Goal: Find specific page/section: Find specific page/section

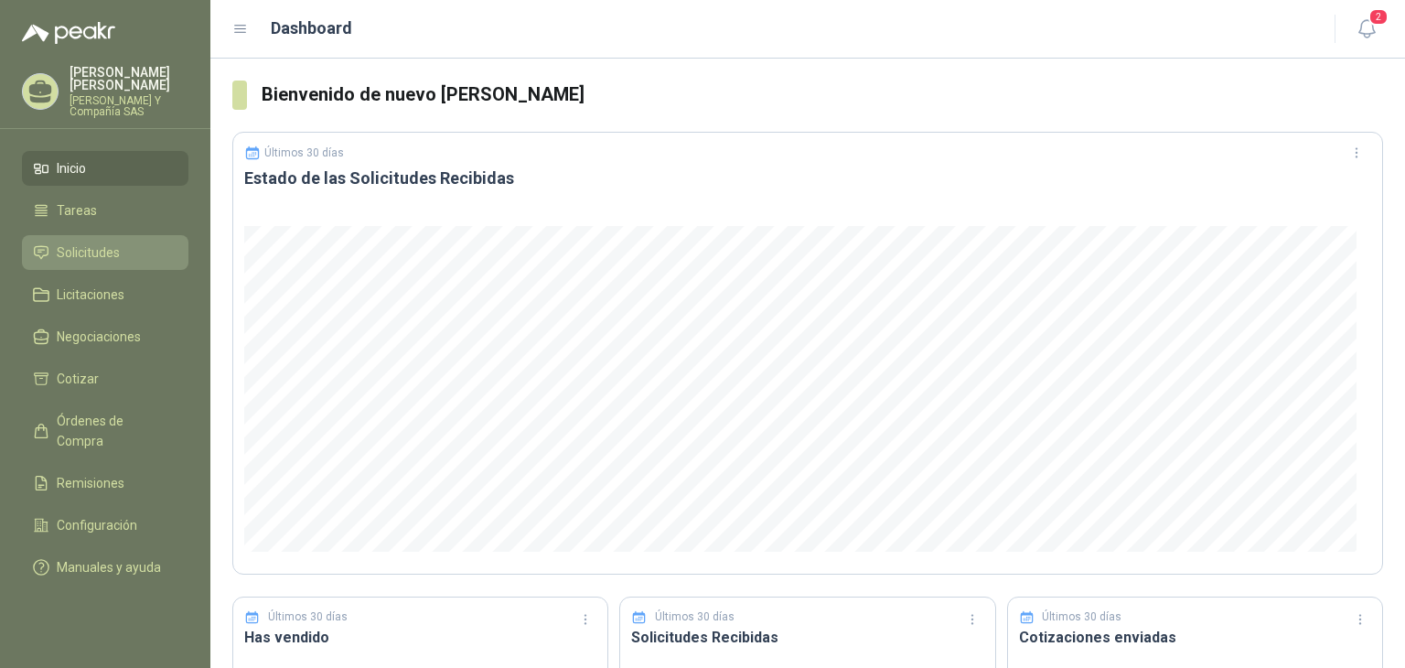
click at [116, 259] on span "Solicitudes" at bounding box center [88, 252] width 63 height 20
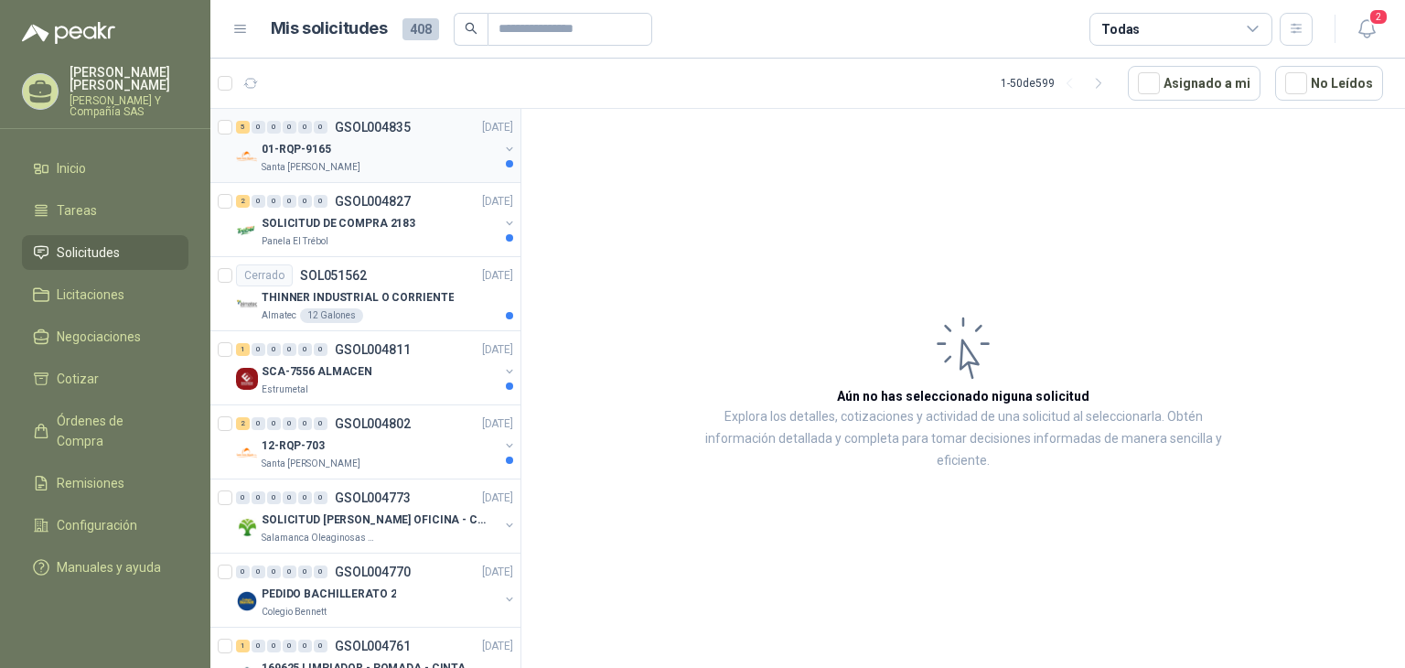
click at [349, 147] on div "01-RQP-9165" at bounding box center [380, 149] width 237 height 22
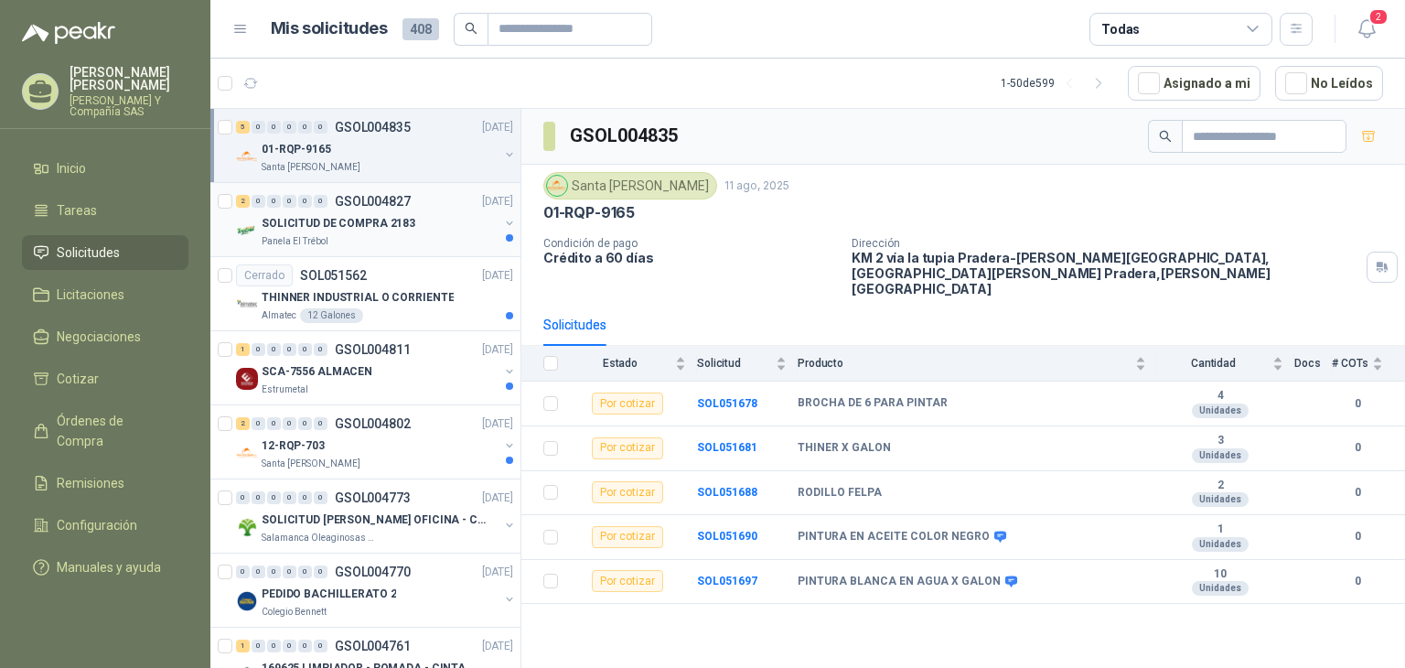
click at [386, 241] on div "Panela El Trébol" at bounding box center [380, 241] width 237 height 15
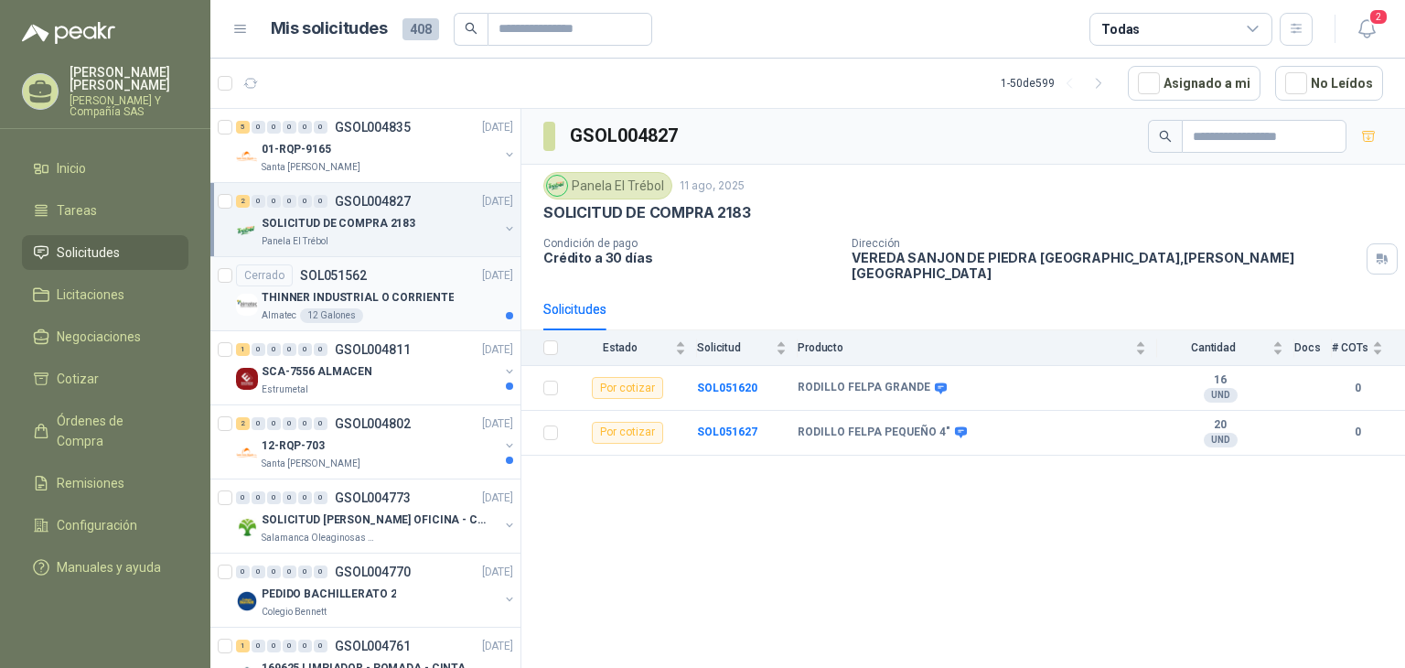
click at [396, 299] on p "THINNER INDUSTRIAL O CORRIENTE" at bounding box center [358, 297] width 192 height 17
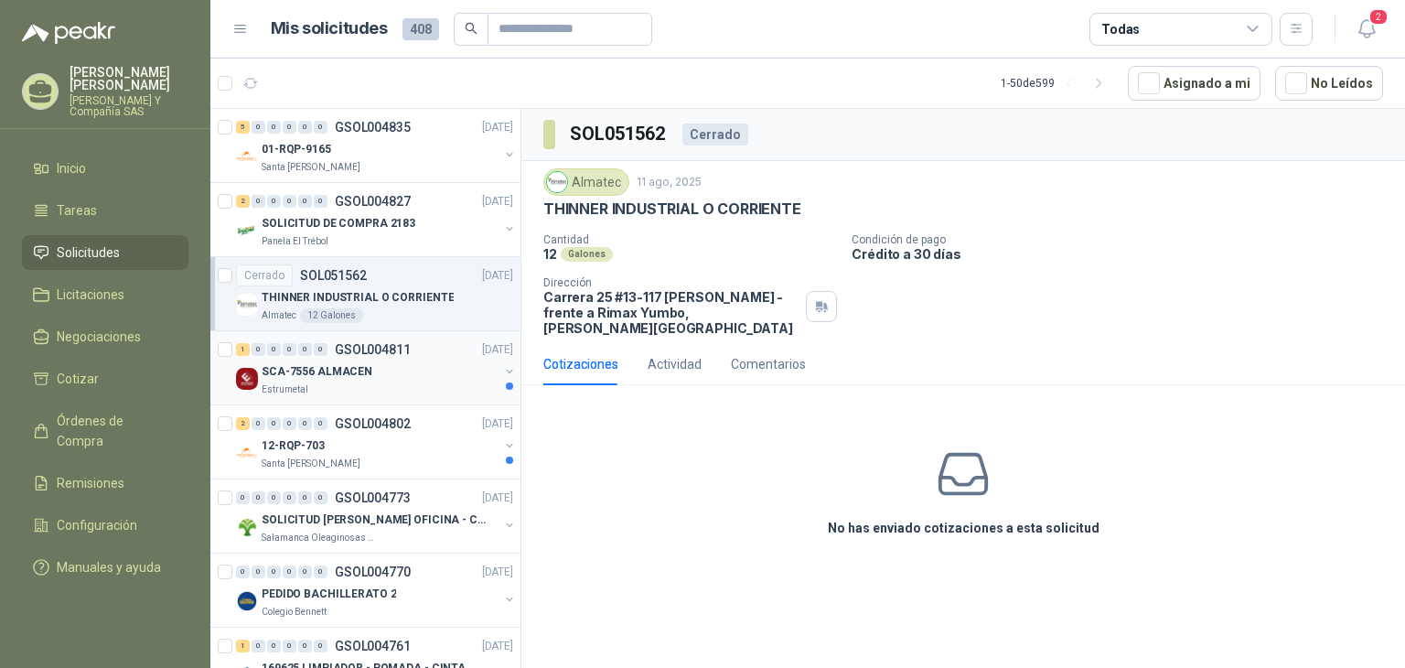
click at [410, 382] on div "Estrumetal" at bounding box center [380, 389] width 237 height 15
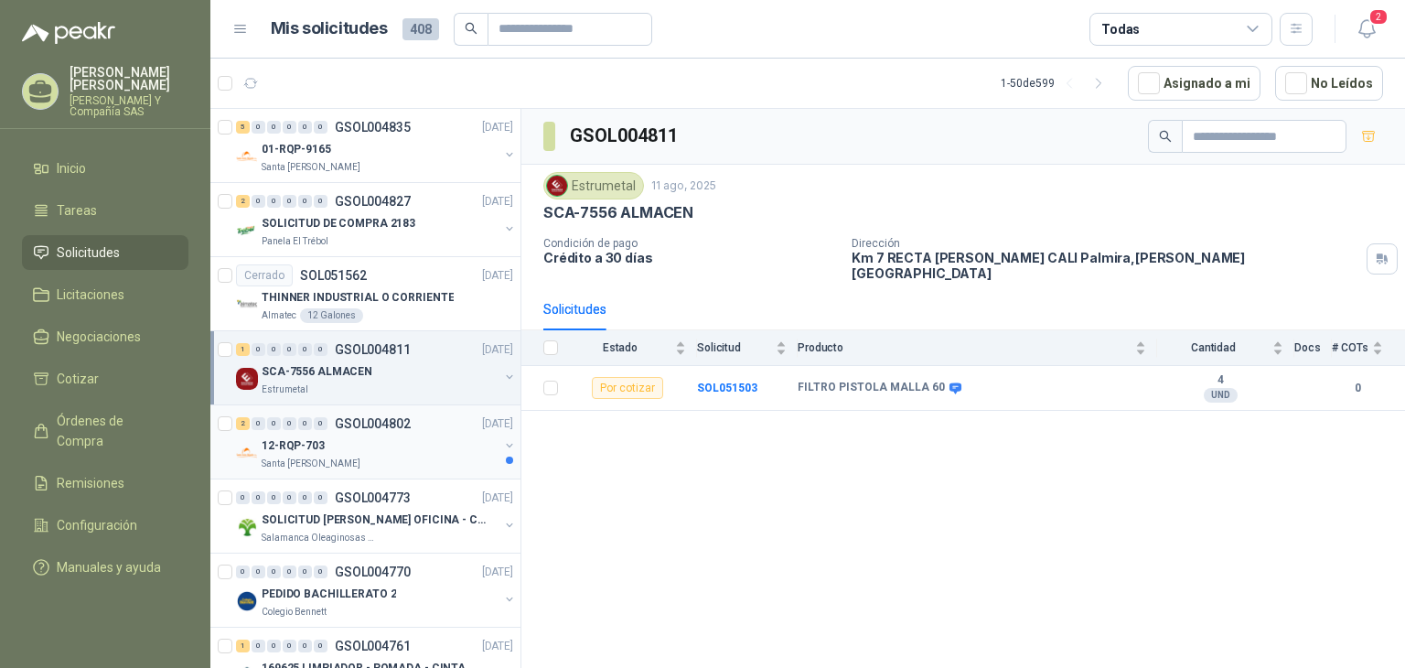
click at [401, 441] on div "12-RQP-703" at bounding box center [380, 445] width 237 height 22
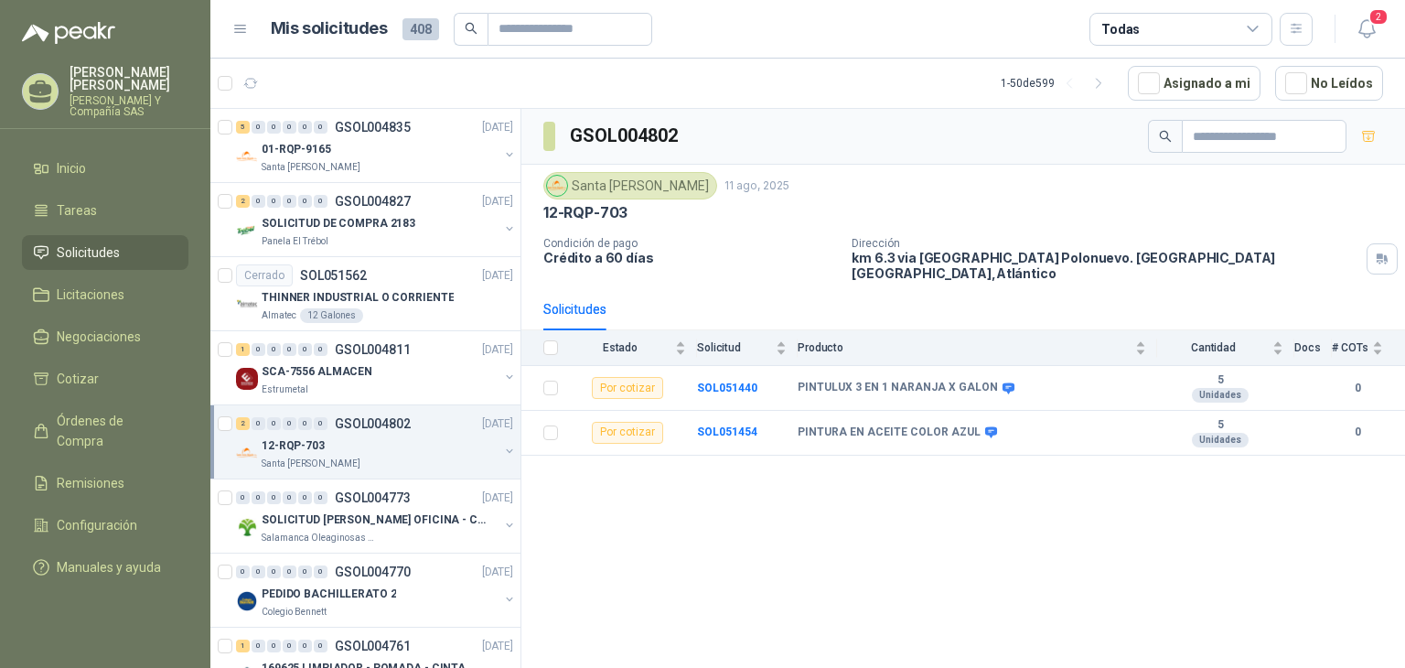
scroll to position [91, 0]
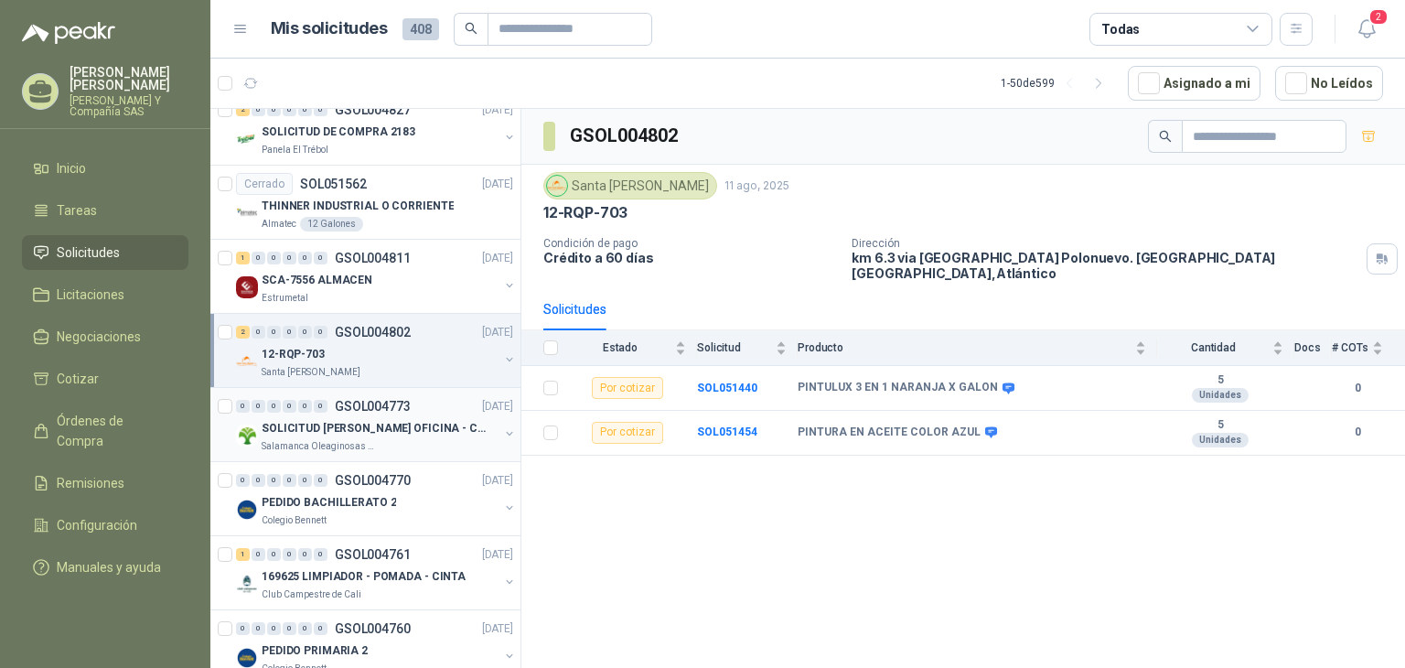
click at [391, 422] on p "SOLICITUD [PERSON_NAME] OFICINA - CALI" at bounding box center [376, 428] width 228 height 17
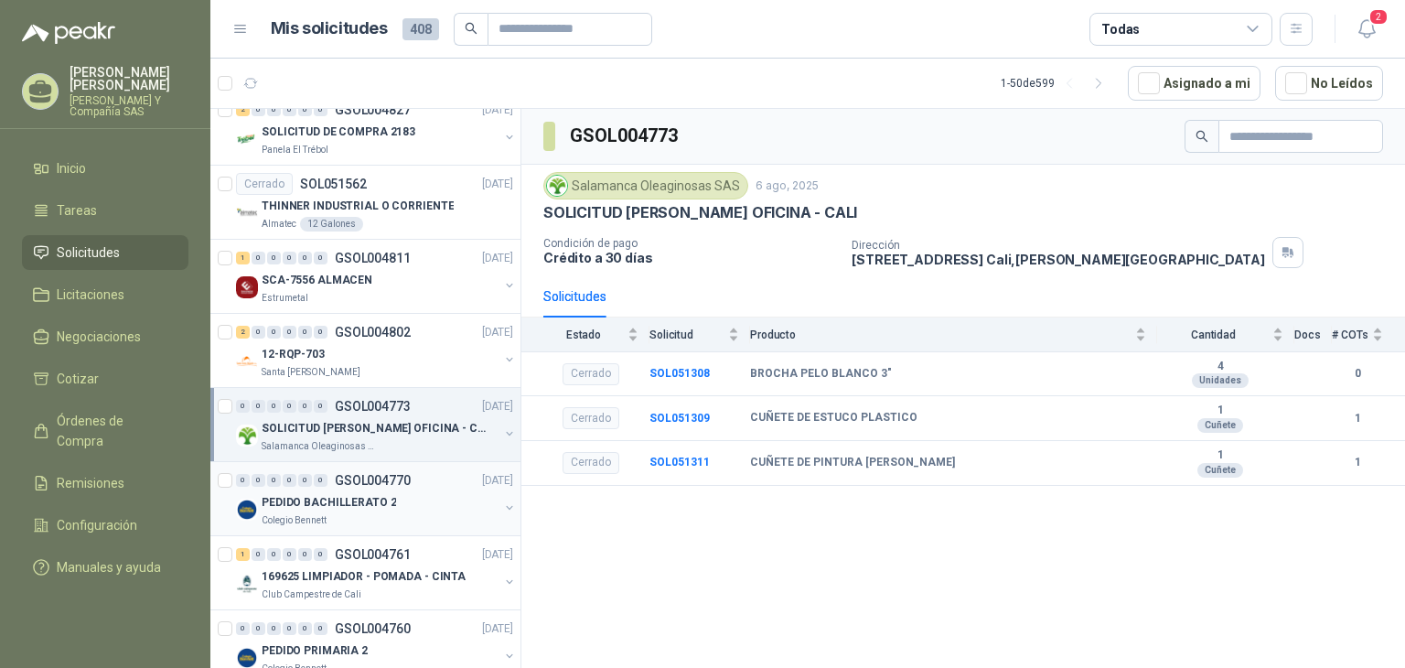
click at [394, 496] on div "PEDIDO BACHILLERATO 2" at bounding box center [380, 502] width 237 height 22
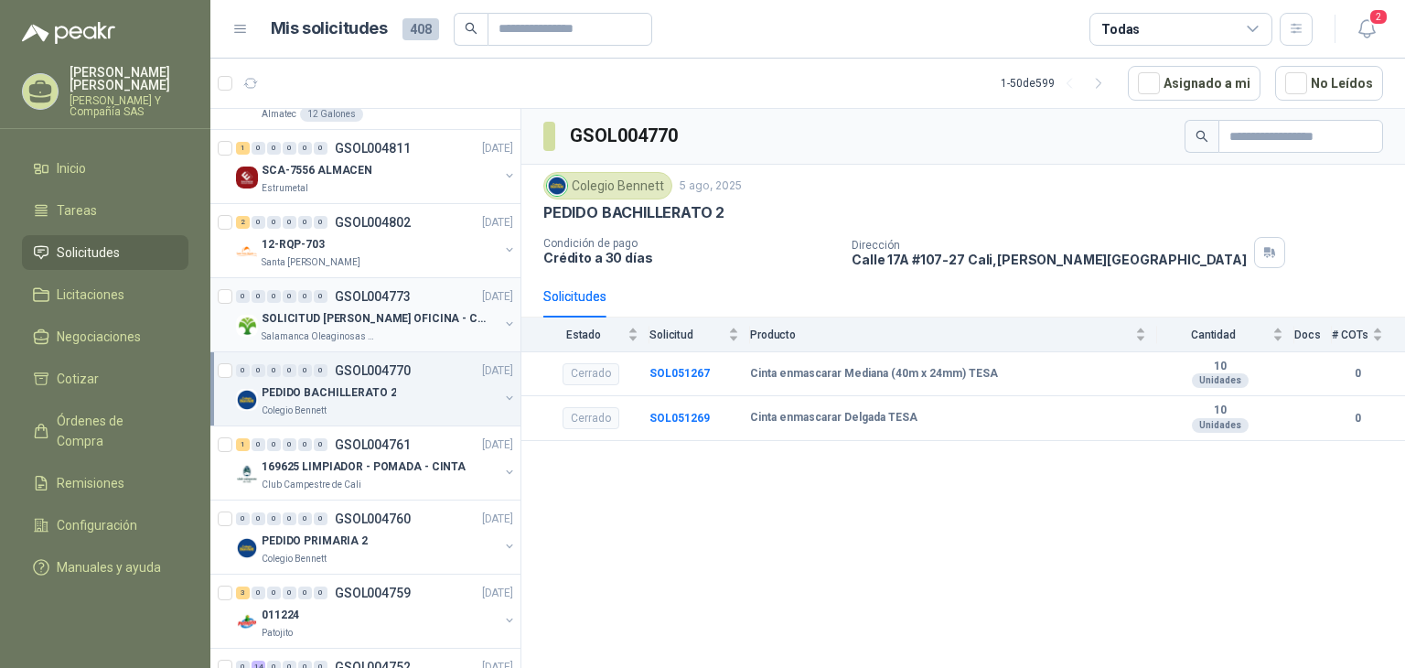
scroll to position [366, 0]
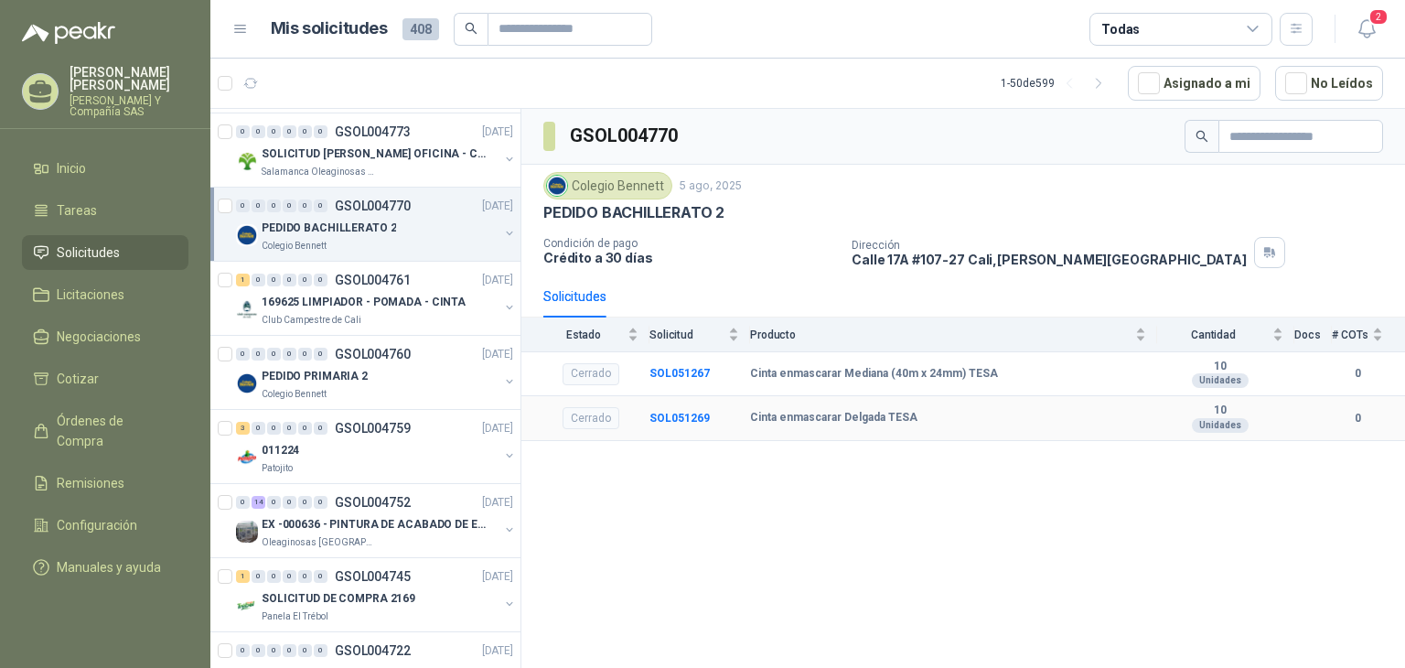
click at [682, 405] on td "SOL051269" at bounding box center [699, 418] width 101 height 45
click at [684, 414] on b "SOL051269" at bounding box center [679, 418] width 60 height 13
